Goal: Use online tool/utility

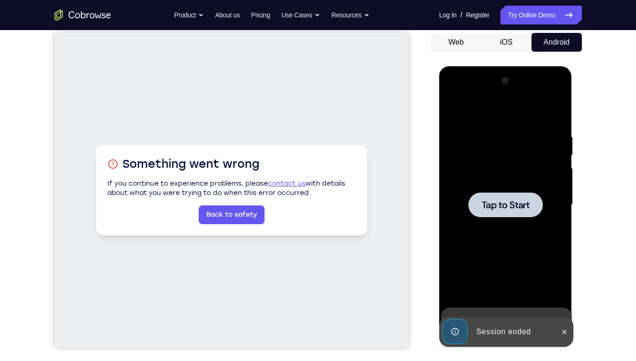
click at [498, 213] on div at bounding box center [505, 204] width 74 height 25
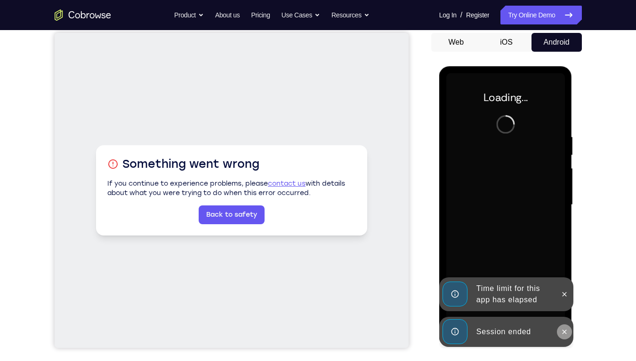
click at [567, 259] on icon at bounding box center [564, 332] width 8 height 8
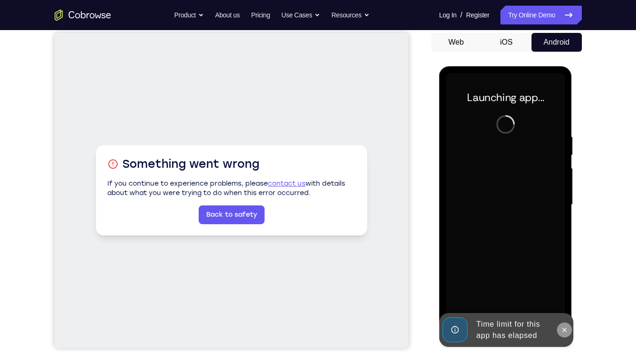
click at [563, 259] on icon at bounding box center [564, 331] width 8 height 8
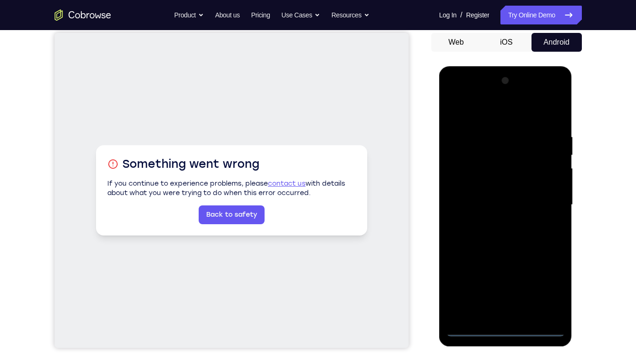
click at [508, 259] on div at bounding box center [505, 204] width 119 height 263
click at [506, 259] on div at bounding box center [505, 204] width 119 height 263
click at [552, 259] on div at bounding box center [505, 204] width 119 height 263
click at [467, 94] on div at bounding box center [505, 204] width 119 height 263
click at [550, 206] on div at bounding box center [505, 204] width 119 height 263
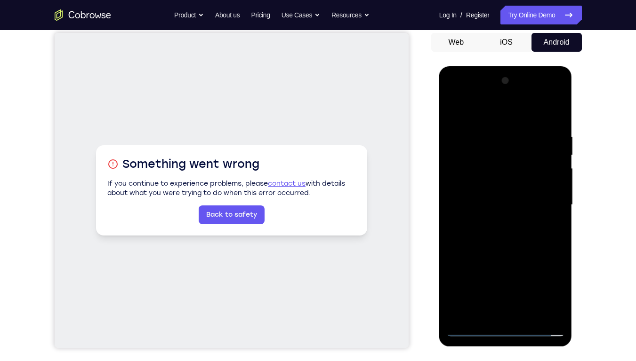
click at [494, 259] on div at bounding box center [505, 204] width 119 height 263
click at [485, 193] on div at bounding box center [505, 204] width 119 height 263
click at [470, 178] on div at bounding box center [505, 204] width 119 height 263
click at [506, 203] on div at bounding box center [505, 204] width 119 height 263
click at [556, 125] on div at bounding box center [505, 204] width 119 height 263
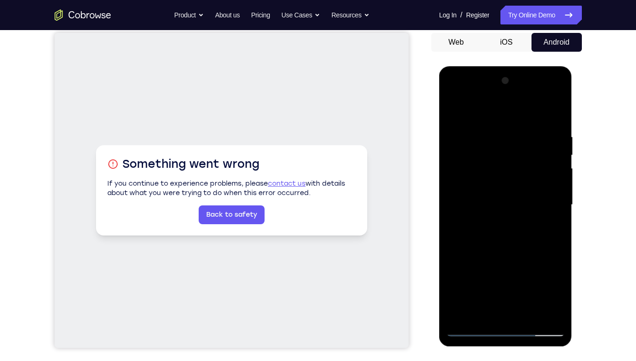
click at [525, 259] on div at bounding box center [505, 204] width 119 height 263
click at [503, 254] on div at bounding box center [505, 204] width 119 height 263
click at [508, 209] on div at bounding box center [505, 204] width 119 height 263
click at [473, 259] on div at bounding box center [505, 204] width 119 height 263
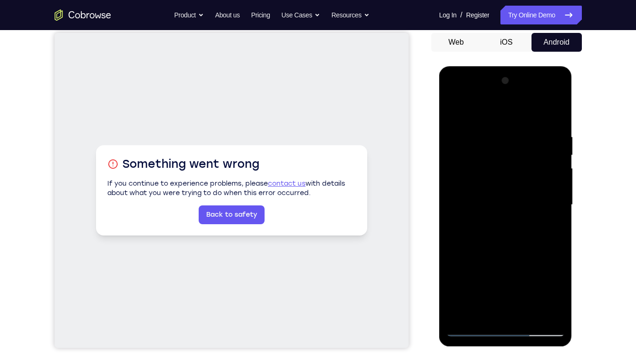
drag, startPoint x: 500, startPoint y: 264, endPoint x: 489, endPoint y: 134, distance: 130.8
click at [489, 134] on div at bounding box center [505, 204] width 119 height 263
drag, startPoint x: 498, startPoint y: 271, endPoint x: 510, endPoint y: 137, distance: 134.1
click at [510, 137] on div at bounding box center [505, 204] width 119 height 263
drag, startPoint x: 506, startPoint y: 234, endPoint x: 502, endPoint y: 78, distance: 156.3
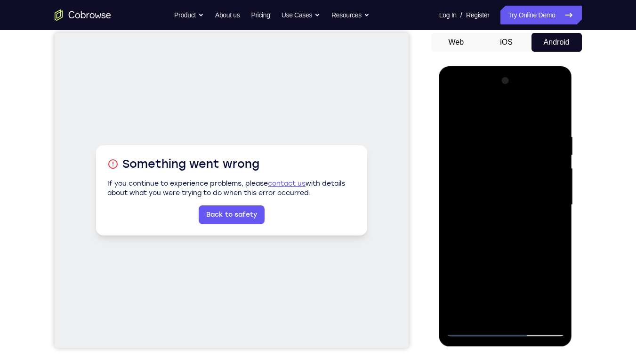
click at [502, 78] on div at bounding box center [505, 204] width 119 height 263
drag, startPoint x: 493, startPoint y: 245, endPoint x: 489, endPoint y: 101, distance: 143.5
click at [489, 101] on div at bounding box center [505, 204] width 119 height 263
drag, startPoint x: 497, startPoint y: 269, endPoint x: 504, endPoint y: 156, distance: 113.1
click at [504, 156] on div at bounding box center [505, 204] width 119 height 263
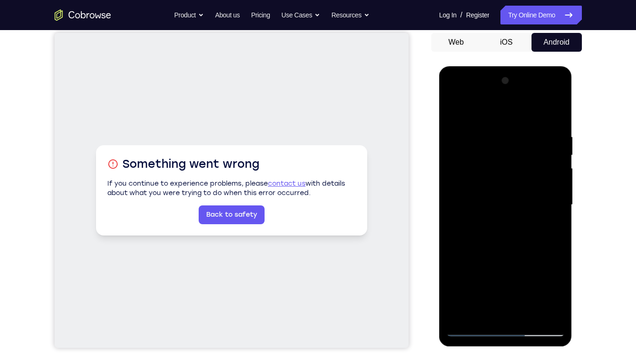
drag, startPoint x: 490, startPoint y: 256, endPoint x: 500, endPoint y: 142, distance: 114.2
click at [500, 142] on div at bounding box center [505, 204] width 119 height 263
click at [459, 259] on div at bounding box center [505, 204] width 119 height 263
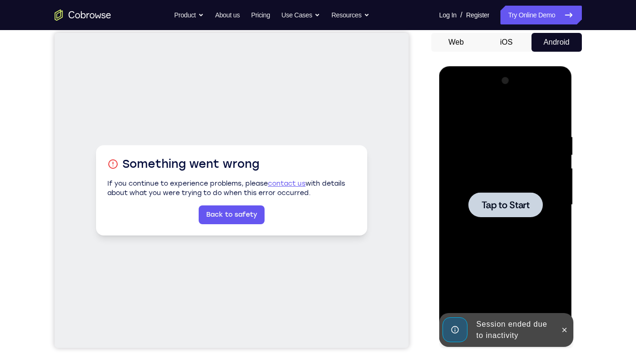
click at [514, 206] on span "Tap to Start" at bounding box center [505, 204] width 48 height 9
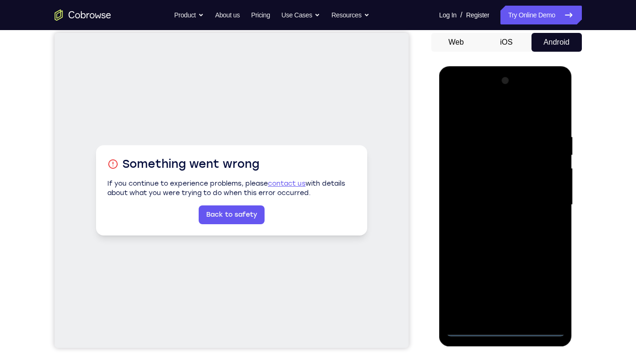
click at [504, 259] on div at bounding box center [505, 204] width 119 height 263
click at [546, 259] on div at bounding box center [505, 204] width 119 height 263
click at [462, 93] on div at bounding box center [505, 204] width 119 height 263
click at [546, 193] on div at bounding box center [505, 204] width 119 height 263
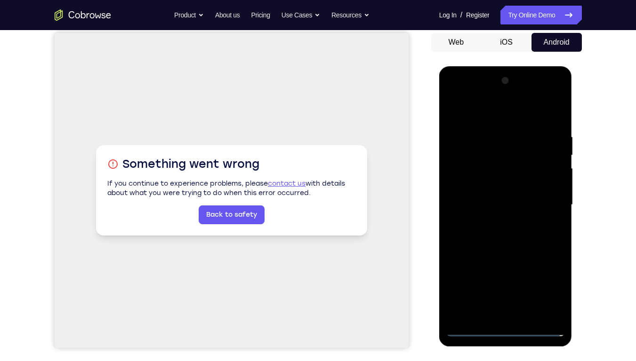
click at [517, 259] on div at bounding box center [505, 204] width 119 height 263
click at [490, 197] on div at bounding box center [505, 204] width 119 height 263
click at [480, 187] on div at bounding box center [505, 204] width 119 height 263
click at [505, 207] on div at bounding box center [505, 204] width 119 height 263
click at [504, 240] on div at bounding box center [505, 204] width 119 height 263
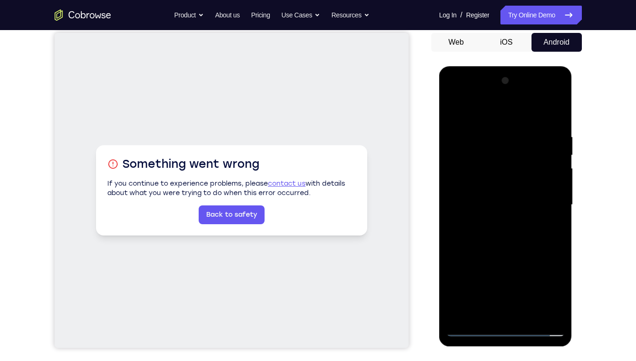
click at [504, 234] on div at bounding box center [505, 204] width 119 height 263
click at [558, 119] on div at bounding box center [505, 204] width 119 height 263
click at [489, 133] on div at bounding box center [505, 204] width 119 height 263
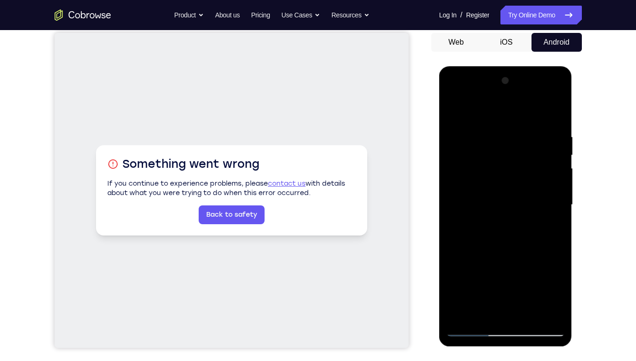
click at [555, 114] on div at bounding box center [505, 204] width 119 height 263
click at [555, 113] on div at bounding box center [505, 204] width 119 height 263
click at [551, 109] on div at bounding box center [505, 204] width 119 height 263
click at [528, 259] on div at bounding box center [505, 204] width 119 height 263
click at [505, 252] on div at bounding box center [505, 204] width 119 height 263
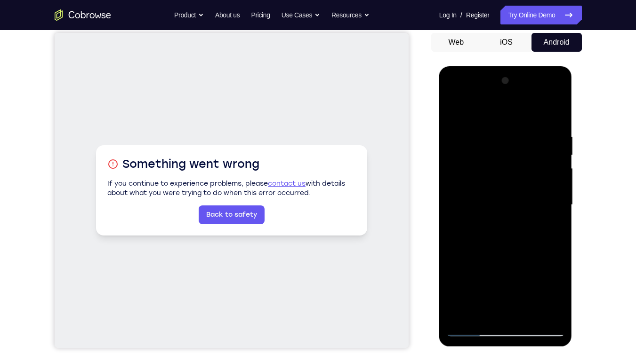
click at [510, 213] on div at bounding box center [505, 204] width 119 height 263
click at [468, 259] on div at bounding box center [505, 204] width 119 height 263
click at [454, 107] on div at bounding box center [505, 204] width 119 height 263
click at [454, 111] on div at bounding box center [505, 204] width 119 height 263
drag, startPoint x: 499, startPoint y: 246, endPoint x: 500, endPoint y: 210, distance: 35.8
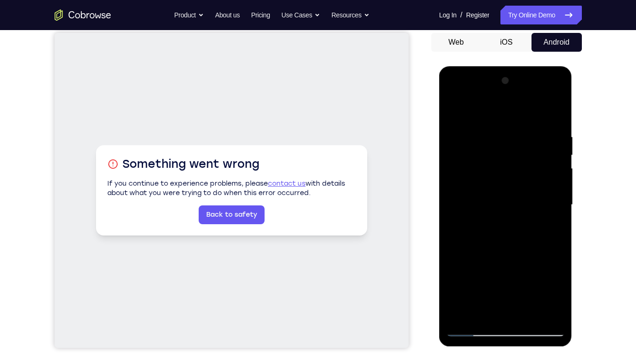
click at [500, 136] on div at bounding box center [505, 204] width 119 height 263
drag, startPoint x: 494, startPoint y: 269, endPoint x: 498, endPoint y: 116, distance: 152.5
click at [498, 116] on div at bounding box center [505, 204] width 119 height 263
click at [503, 259] on div at bounding box center [505, 204] width 119 height 263
drag, startPoint x: 512, startPoint y: 218, endPoint x: 498, endPoint y: 156, distance: 63.1
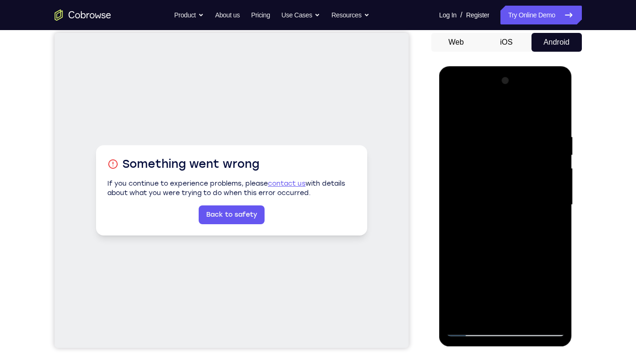
click at [498, 156] on div at bounding box center [505, 204] width 119 height 263
click at [557, 259] on div at bounding box center [505, 204] width 119 height 263
click at [468, 152] on div at bounding box center [505, 204] width 119 height 263
click at [510, 259] on div at bounding box center [505, 204] width 119 height 263
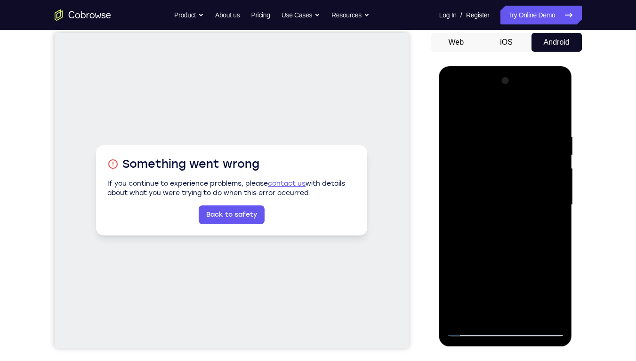
drag, startPoint x: 498, startPoint y: 249, endPoint x: 486, endPoint y: 153, distance: 97.2
click at [486, 153] on div at bounding box center [505, 204] width 119 height 263
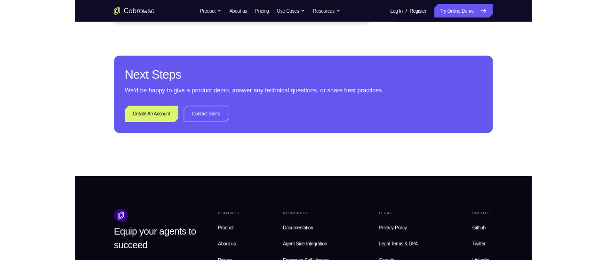
scroll to position [89, 0]
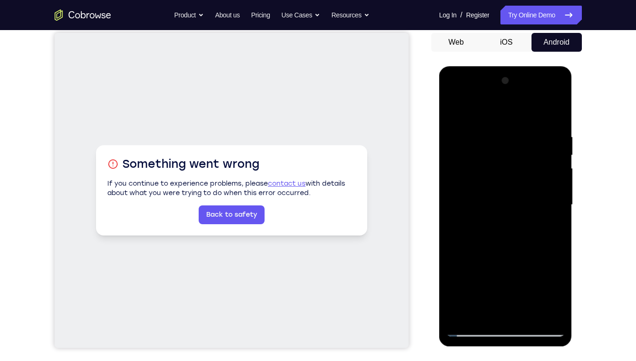
drag, startPoint x: 502, startPoint y: 244, endPoint x: 502, endPoint y: 106, distance: 138.3
click at [502, 106] on div at bounding box center [505, 204] width 119 height 263
drag, startPoint x: 501, startPoint y: 237, endPoint x: 490, endPoint y: 101, distance: 136.9
click at [490, 101] on div at bounding box center [505, 204] width 119 height 263
click at [556, 259] on div at bounding box center [505, 204] width 119 height 263
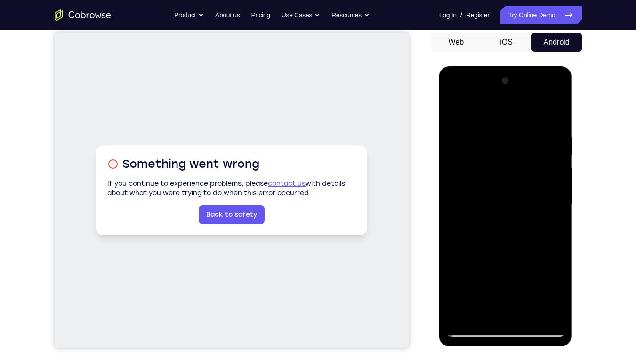
click at [473, 154] on div at bounding box center [505, 204] width 119 height 263
click at [497, 259] on div at bounding box center [505, 204] width 119 height 263
drag, startPoint x: 496, startPoint y: 239, endPoint x: 499, endPoint y: 145, distance: 94.6
click at [499, 145] on div at bounding box center [505, 204] width 119 height 263
drag, startPoint x: 499, startPoint y: 223, endPoint x: 487, endPoint y: 47, distance: 176.9
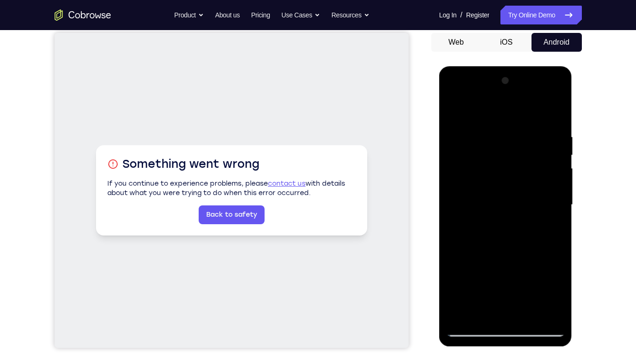
click at [487, 66] on html "Online web based iOS Simulators and Android Emulators. Run iPhone, iPad, Mobile…" at bounding box center [506, 207] width 134 height 282
drag, startPoint x: 504, startPoint y: 231, endPoint x: 491, endPoint y: 29, distance: 202.3
click at [491, 66] on html "Online web based iOS Simulators and Android Emulators. Run iPhone, iPad, Mobile…" at bounding box center [506, 207] width 134 height 282
drag, startPoint x: 496, startPoint y: 235, endPoint x: 506, endPoint y: 83, distance: 151.8
click at [506, 83] on div at bounding box center [505, 204] width 119 height 263
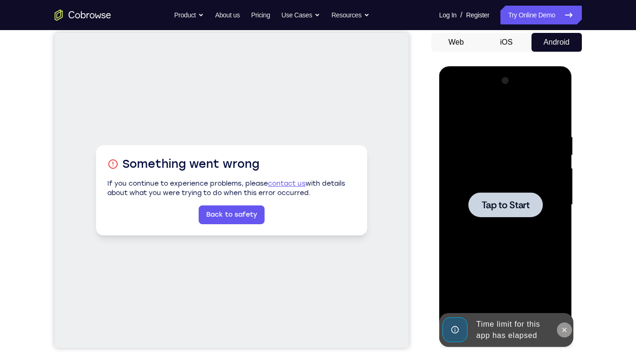
click at [564, 259] on icon at bounding box center [564, 331] width 8 height 8
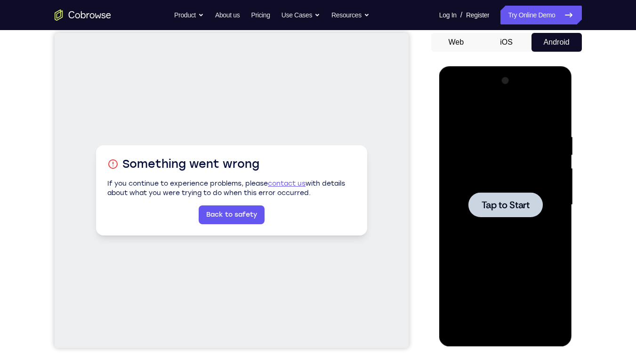
click at [510, 200] on span "Tap to Start" at bounding box center [505, 204] width 48 height 9
click at [505, 259] on div at bounding box center [505, 204] width 119 height 263
click at [550, 259] on div at bounding box center [505, 204] width 119 height 263
click at [460, 96] on div at bounding box center [505, 204] width 119 height 263
click at [547, 200] on div at bounding box center [505, 204] width 119 height 263
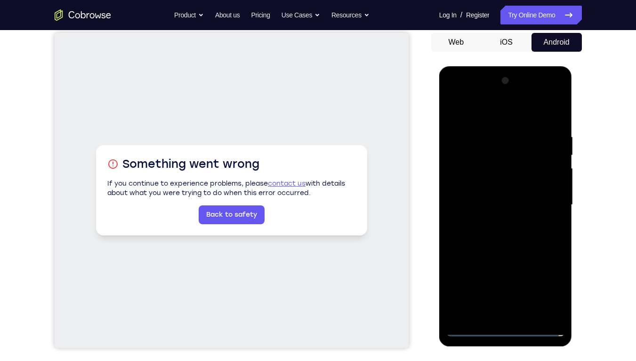
click at [496, 223] on div at bounding box center [505, 204] width 119 height 263
click at [481, 191] on div at bounding box center [505, 204] width 119 height 263
click at [479, 186] on div at bounding box center [505, 204] width 119 height 263
click at [500, 207] on div at bounding box center [505, 204] width 119 height 263
drag, startPoint x: 507, startPoint y: 242, endPoint x: 499, endPoint y: 234, distance: 11.0
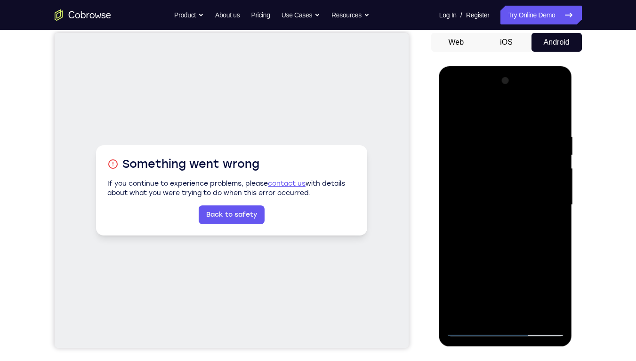
click at [499, 234] on div at bounding box center [505, 204] width 119 height 263
click at [511, 227] on div at bounding box center [505, 204] width 119 height 263
click at [554, 120] on div at bounding box center [505, 204] width 119 height 263
click at [526, 259] on div at bounding box center [505, 204] width 119 height 263
click at [527, 259] on div at bounding box center [505, 204] width 119 height 263
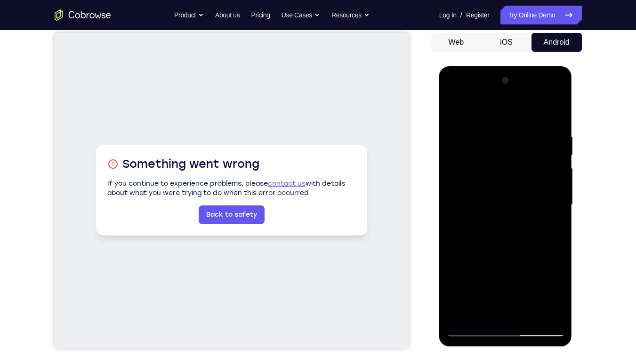
click at [527, 259] on div at bounding box center [505, 204] width 119 height 263
click at [504, 255] on div at bounding box center [505, 204] width 119 height 263
click at [505, 215] on div at bounding box center [505, 204] width 119 height 263
click at [469, 259] on div at bounding box center [505, 204] width 119 height 263
click at [479, 227] on div at bounding box center [505, 204] width 119 height 263
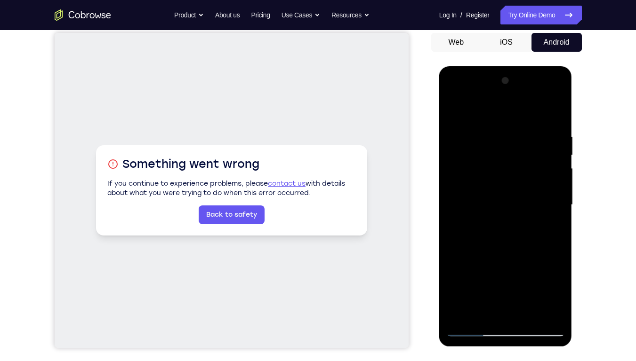
click at [546, 227] on div at bounding box center [505, 204] width 119 height 263
click at [491, 226] on div at bounding box center [505, 204] width 119 height 263
click at [482, 228] on div at bounding box center [505, 204] width 119 height 263
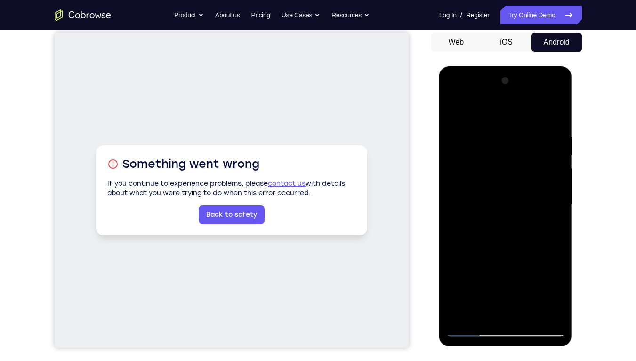
click at [482, 228] on div at bounding box center [505, 204] width 119 height 263
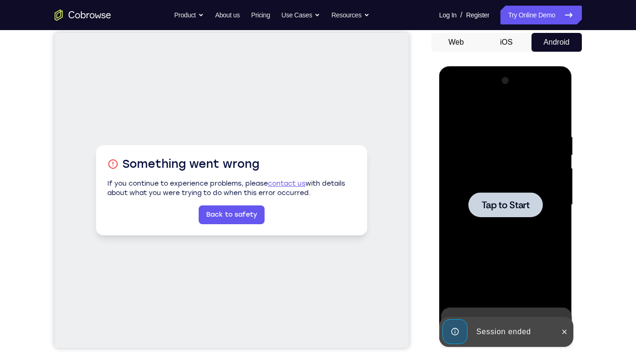
click at [510, 203] on span "Tap to Start" at bounding box center [505, 204] width 48 height 9
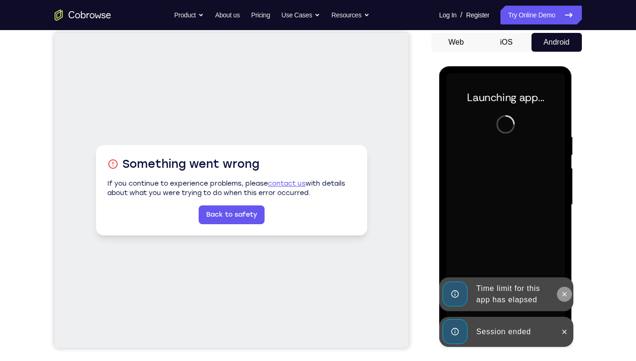
click at [560, 259] on icon at bounding box center [564, 295] width 8 height 8
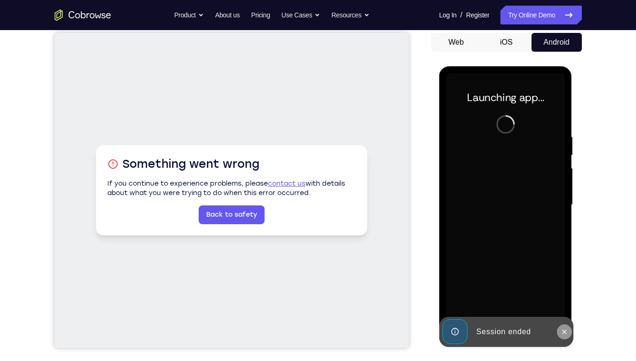
click at [566, 259] on icon at bounding box center [564, 332] width 8 height 8
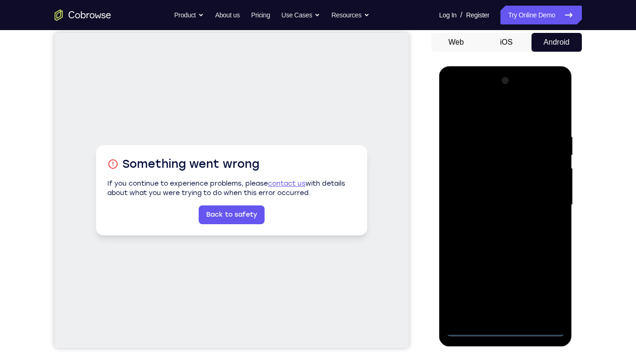
click at [504, 259] on div at bounding box center [505, 204] width 119 height 263
click at [552, 259] on div at bounding box center [505, 204] width 119 height 263
click at [464, 96] on div at bounding box center [505, 204] width 119 height 263
click at [546, 197] on div at bounding box center [505, 204] width 119 height 263
click at [492, 220] on div at bounding box center [505, 204] width 119 height 263
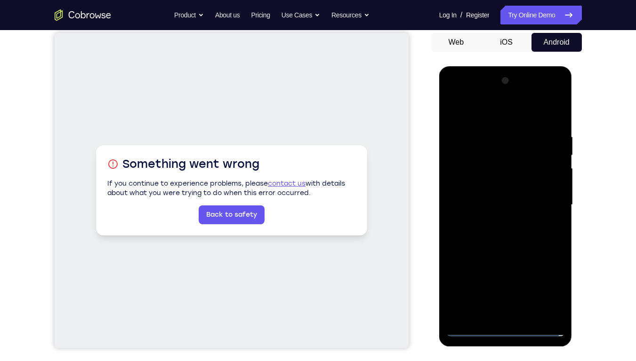
click at [497, 184] on div at bounding box center [505, 204] width 119 height 263
click at [477, 202] on div at bounding box center [505, 204] width 119 height 263
click at [502, 181] on div at bounding box center [505, 204] width 119 height 263
click at [528, 259] on div at bounding box center [505, 204] width 119 height 263
click at [501, 250] on div at bounding box center [505, 204] width 119 height 263
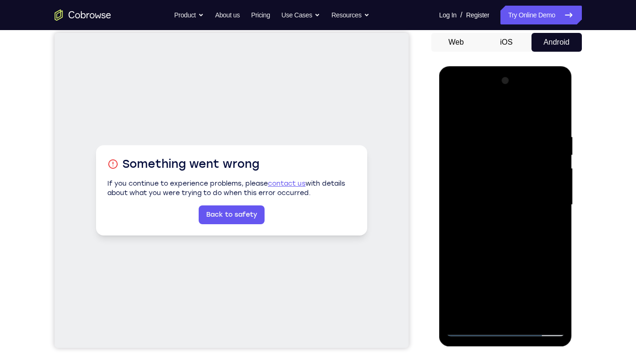
click at [503, 191] on div at bounding box center [505, 204] width 119 height 263
click at [471, 259] on div at bounding box center [505, 204] width 119 height 263
